Goal: Book appointment/travel/reservation

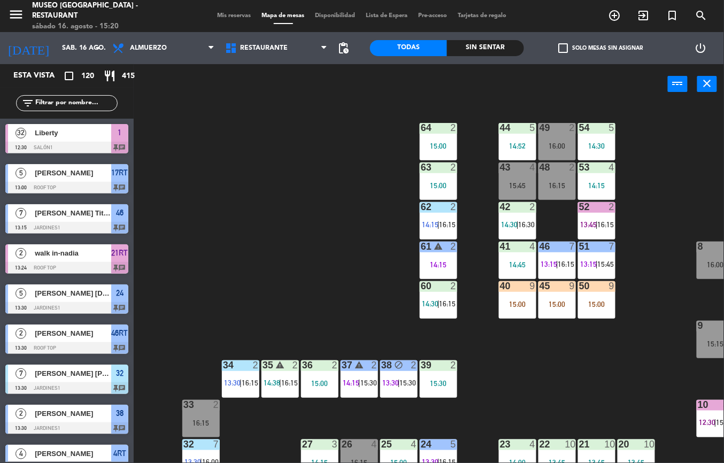
click at [541, 359] on div "44 5 14:52 49 2 16:00 54 5 14:30 64 2 15:00 48 2 16:15 53 4 14:15 63 2 15:00 43…" at bounding box center [432, 283] width 582 height 359
click at [442, 254] on div "61 warning 2 14:15" at bounding box center [437, 260] width 37 height 37
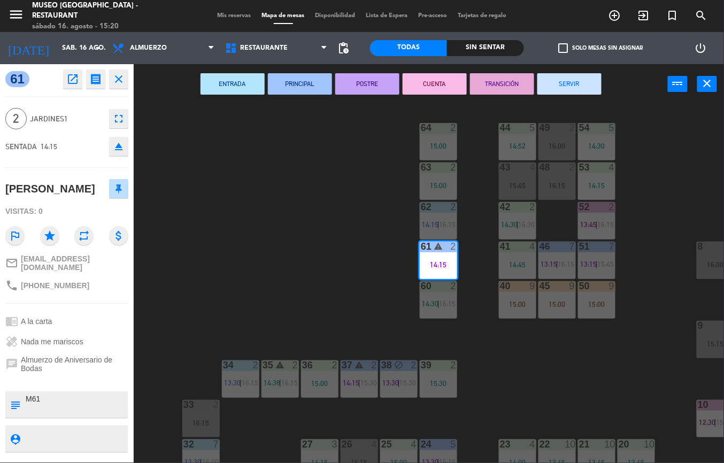
click at [507, 81] on button "TRANSICIÓN" at bounding box center [502, 83] width 64 height 21
click at [656, 113] on div "44 5 14:52 49 2 16:00 54 5 14:30 64 2 15:00 48 2 16:15 53 4 14:15 63 2 15:00 43…" at bounding box center [432, 283] width 582 height 359
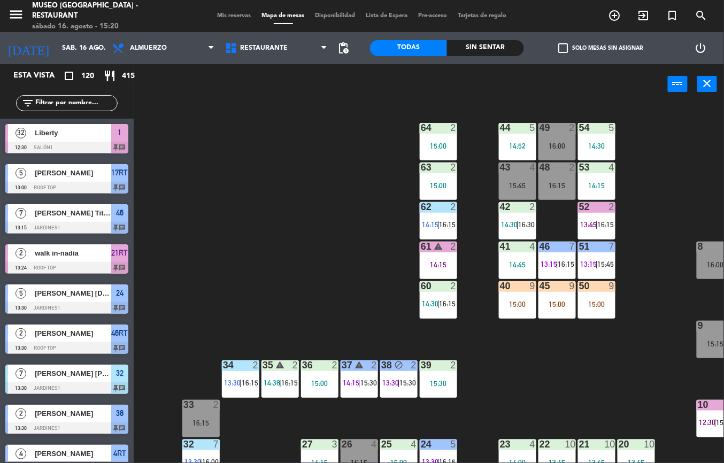
click at [596, 458] on div "13:45" at bounding box center [596, 461] width 37 height 7
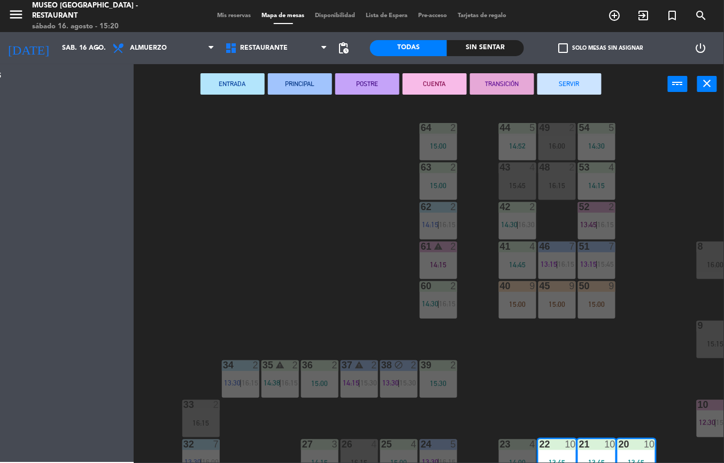
scroll to position [198, 0]
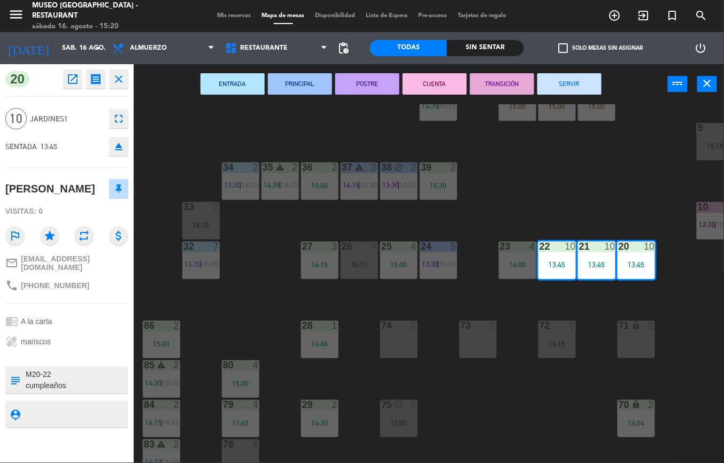
click at [290, 85] on button "PRINCIPAL" at bounding box center [300, 83] width 64 height 21
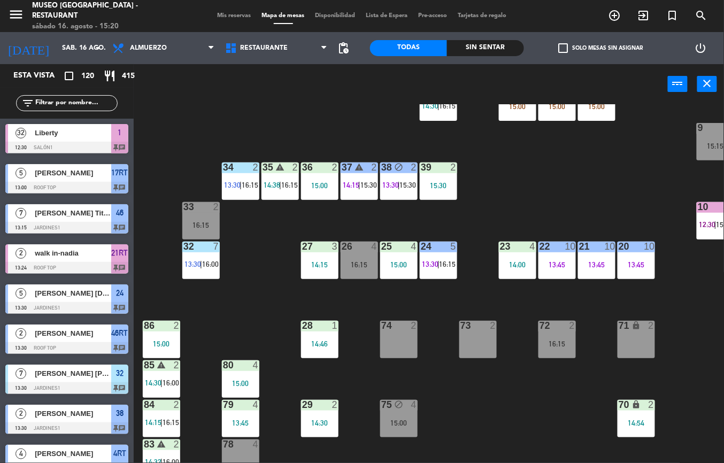
click at [576, 171] on div "44 5 14:52 49 2 16:00 54 5 14:30 64 2 15:00 48 2 16:15 53 4 14:15 63 2 15:00 43…" at bounding box center [432, 283] width 582 height 359
click at [513, 266] on div "14:00" at bounding box center [517, 264] width 37 height 7
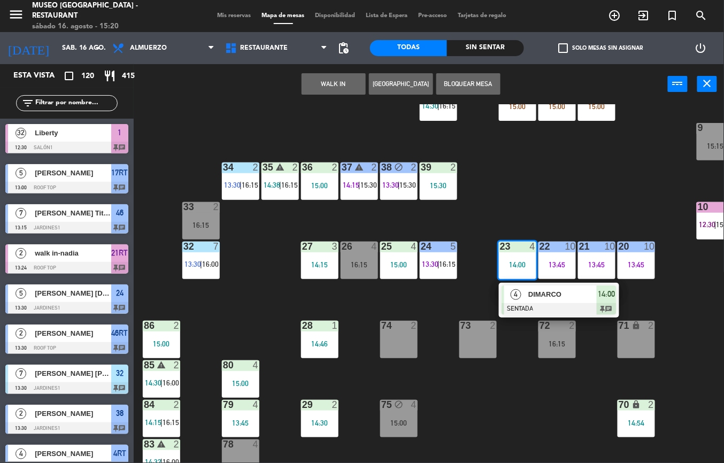
click at [535, 294] on span "DIMARCO" at bounding box center [562, 294] width 68 height 11
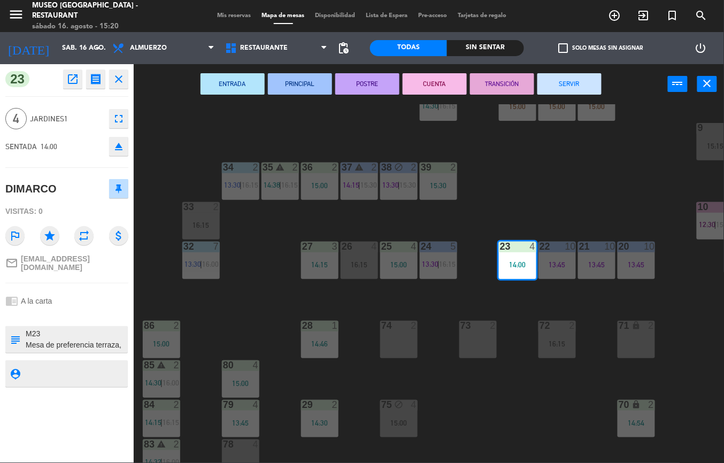
click at [357, 79] on button "POSTRE" at bounding box center [367, 83] width 64 height 21
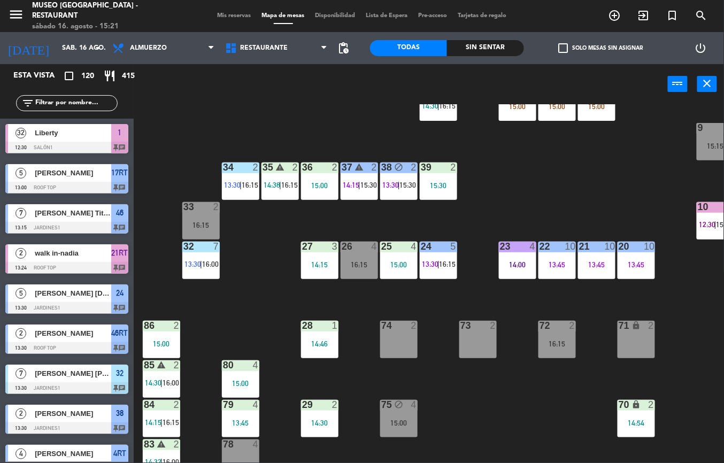
click at [348, 52] on span "pending_actions" at bounding box center [343, 48] width 13 height 13
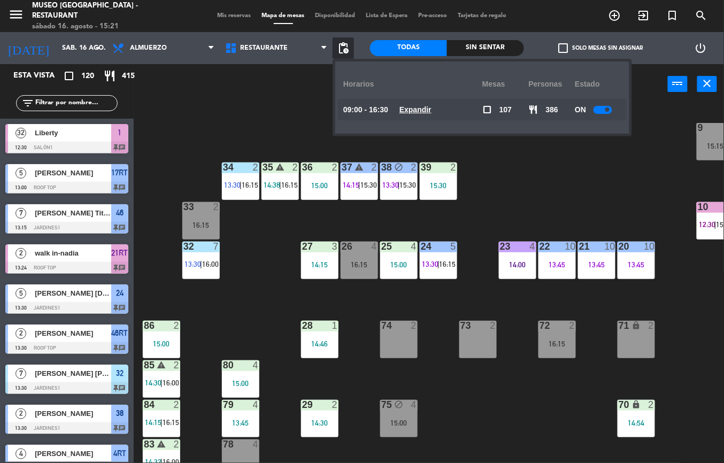
click at [418, 108] on u "Expandir" at bounding box center [415, 109] width 32 height 9
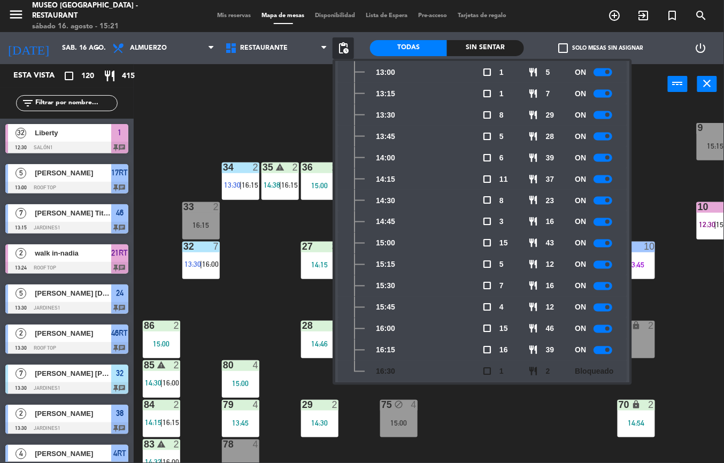
scroll to position [414, 0]
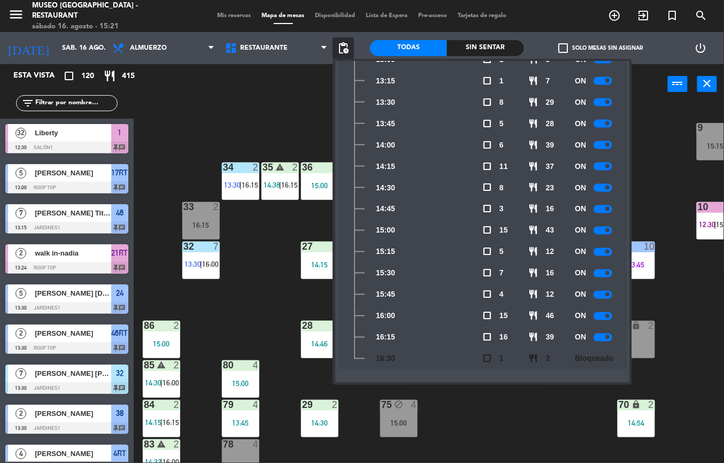
click at [167, 144] on div "44 5 14:52 49 2 16:00 54 5 14:30 64 2 15:00 48 2 16:15 53 4 14:15 63 2 15:00 43…" at bounding box center [432, 283] width 582 height 359
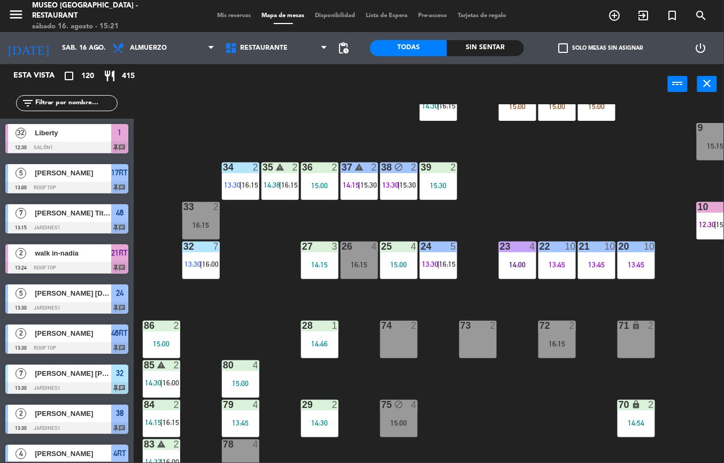
click at [189, 137] on div "44 5 14:52 49 2 16:00 54 5 14:30 64 2 15:00 48 2 16:15 53 4 14:15 63 2 15:00 43…" at bounding box center [432, 283] width 582 height 359
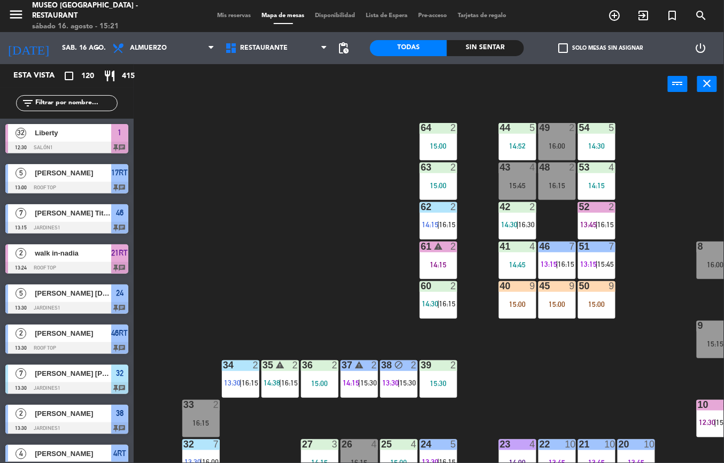
click at [285, 216] on div "44 5 14:52 49 2 16:00 54 5 14:30 64 2 15:00 48 2 16:15 53 4 14:15 63 2 15:00 43…" at bounding box center [432, 283] width 582 height 359
click at [499, 144] on div "14:52" at bounding box center [517, 145] width 37 height 7
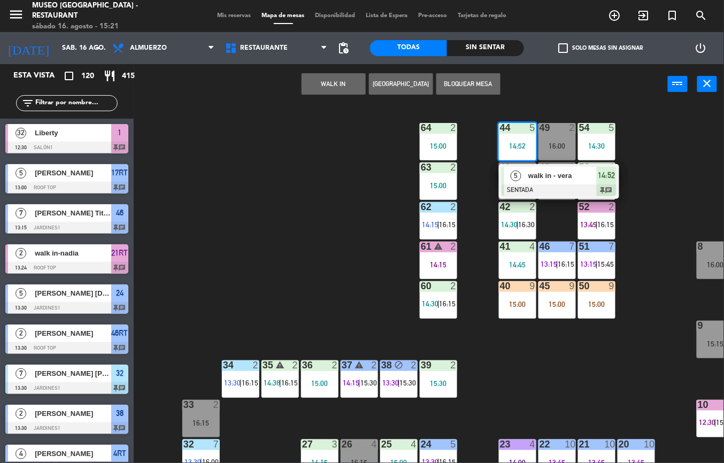
click at [553, 169] on div "walk in - vera" at bounding box center [561, 176] width 69 height 18
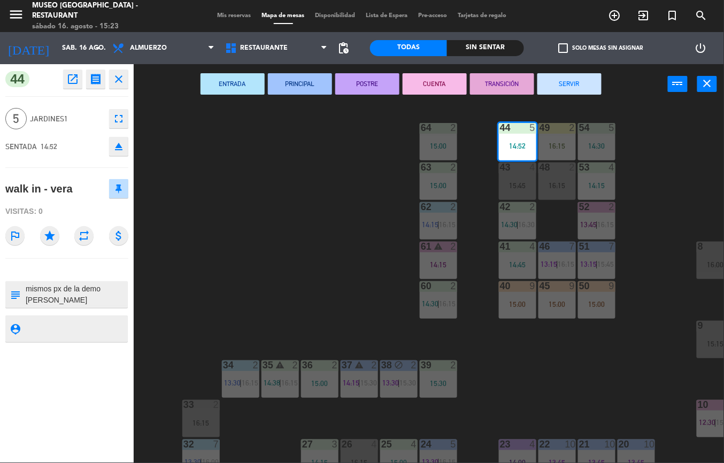
click at [530, 388] on div "44 5 14:52 49 2 16:15 54 5 14:30 64 2 15:00 48 2 16:15 53 4 14:15 63 2 15:00 43…" at bounding box center [432, 283] width 582 height 359
